Goal: Information Seeking & Learning: Learn about a topic

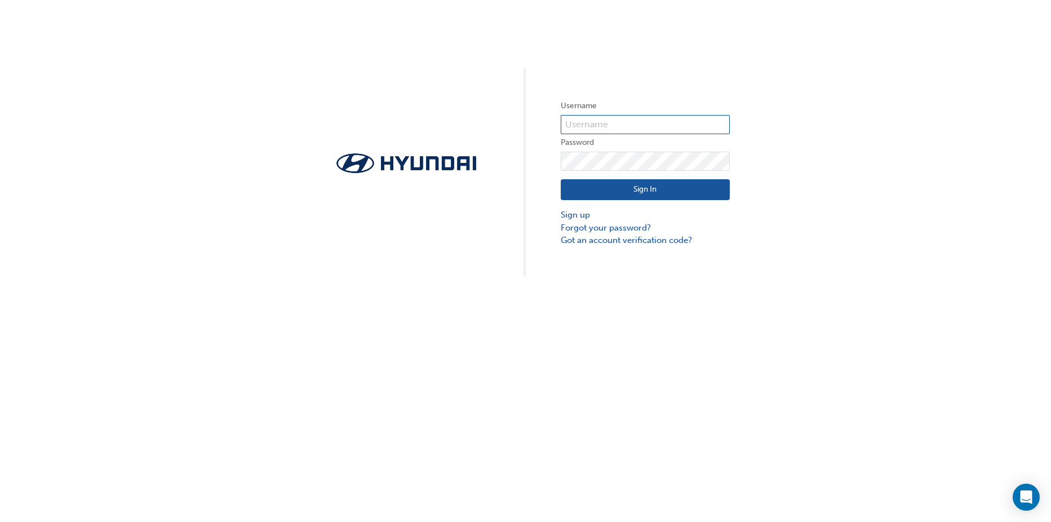
type input "29951"
click at [652, 193] on button "Sign In" at bounding box center [645, 189] width 169 height 21
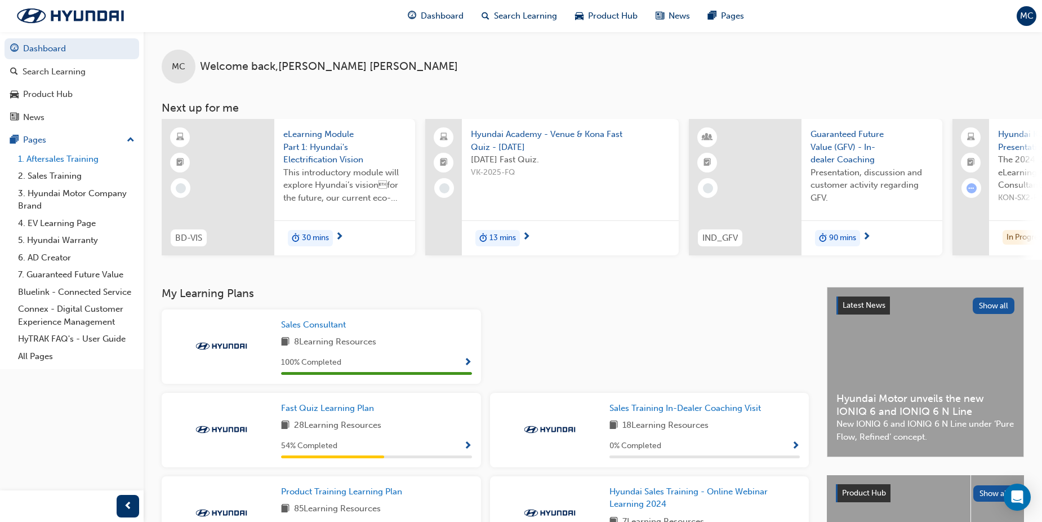
click at [64, 159] on link "1. Aftersales Training" at bounding box center [77, 158] width 126 height 17
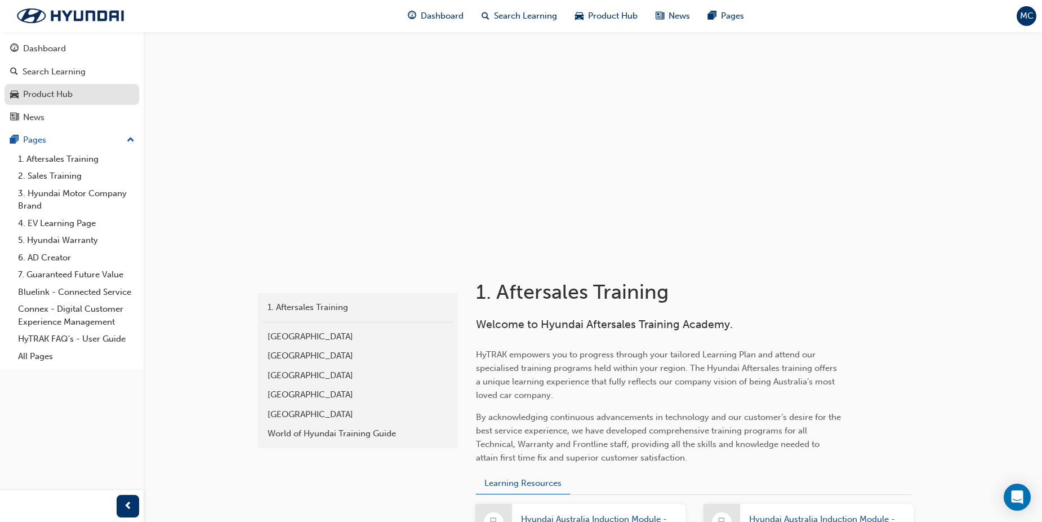
click at [56, 94] on div "Product Hub" at bounding box center [48, 94] width 50 height 13
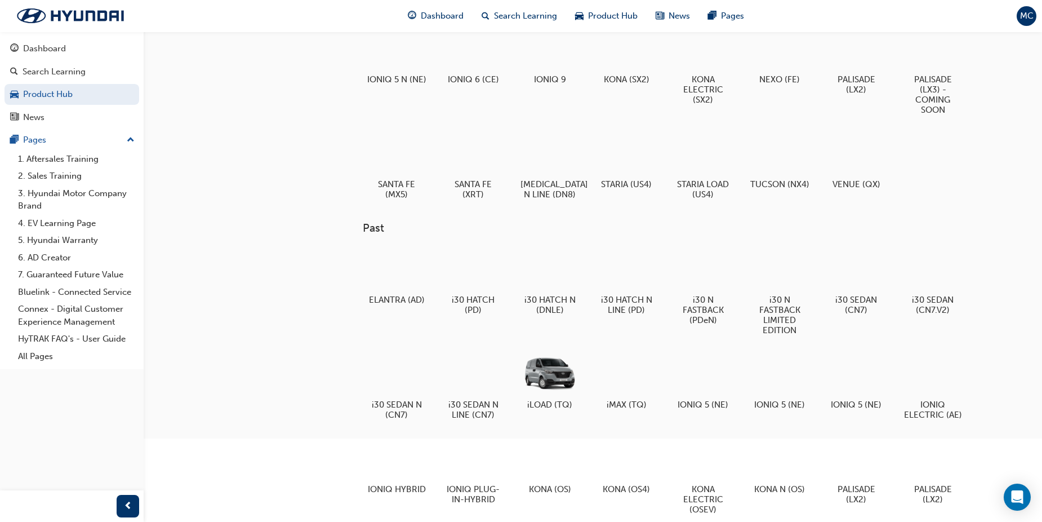
scroll to position [169, 0]
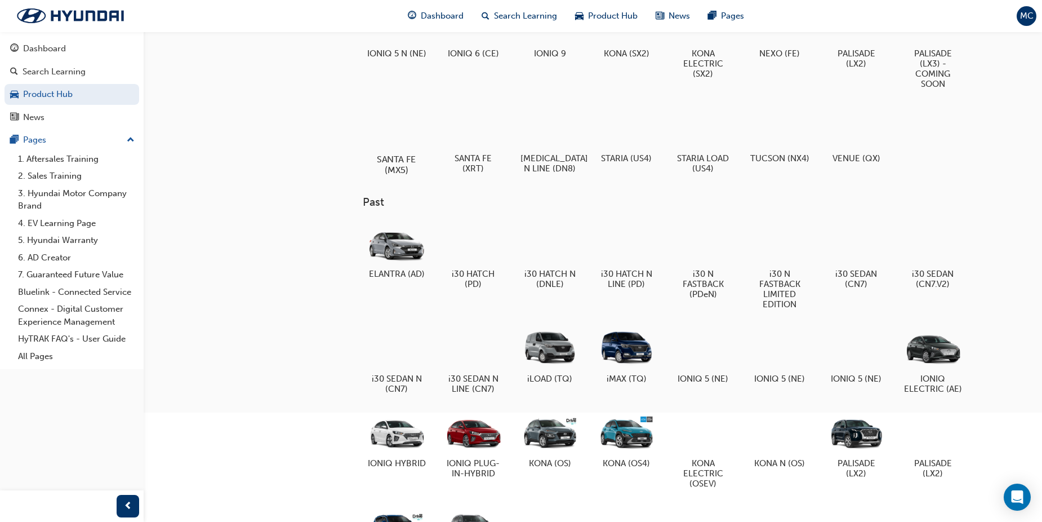
click at [403, 141] on div at bounding box center [396, 126] width 63 height 45
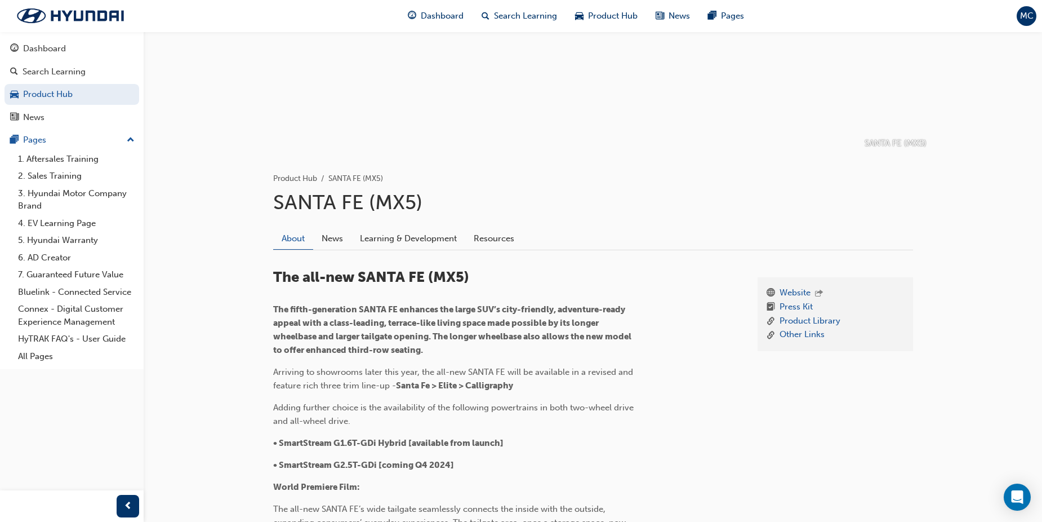
scroll to position [113, 0]
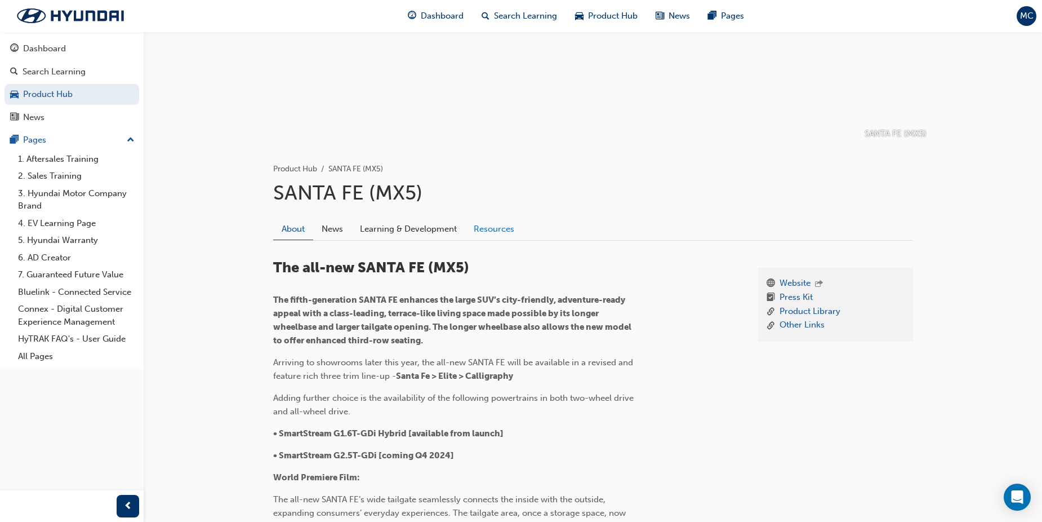
click at [491, 230] on link "Resources" at bounding box center [493, 228] width 57 height 21
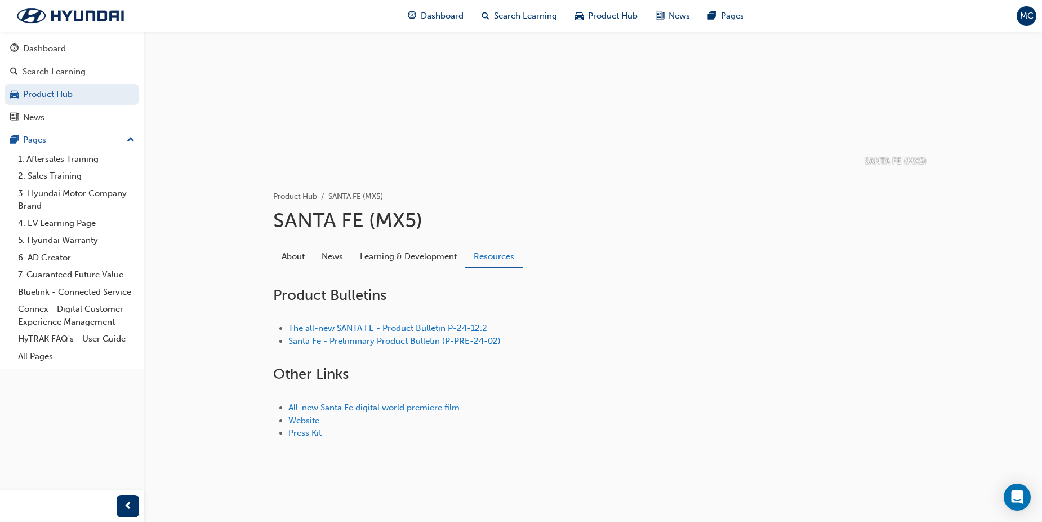
scroll to position [85, 0]
